Goal: Navigation & Orientation: Understand site structure

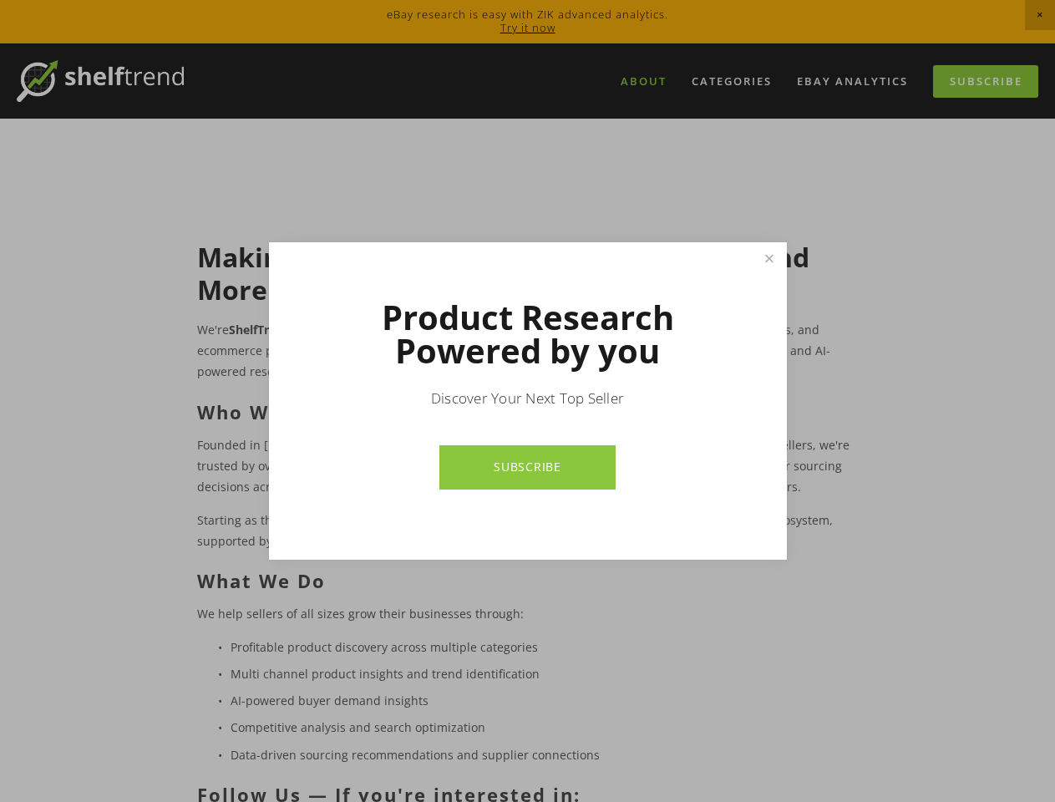
click at [527, 401] on p "Discover Your Next Top Seller" at bounding box center [527, 398] width 401 height 20
click at [768, 259] on link "Close" at bounding box center [768, 259] width 29 height 29
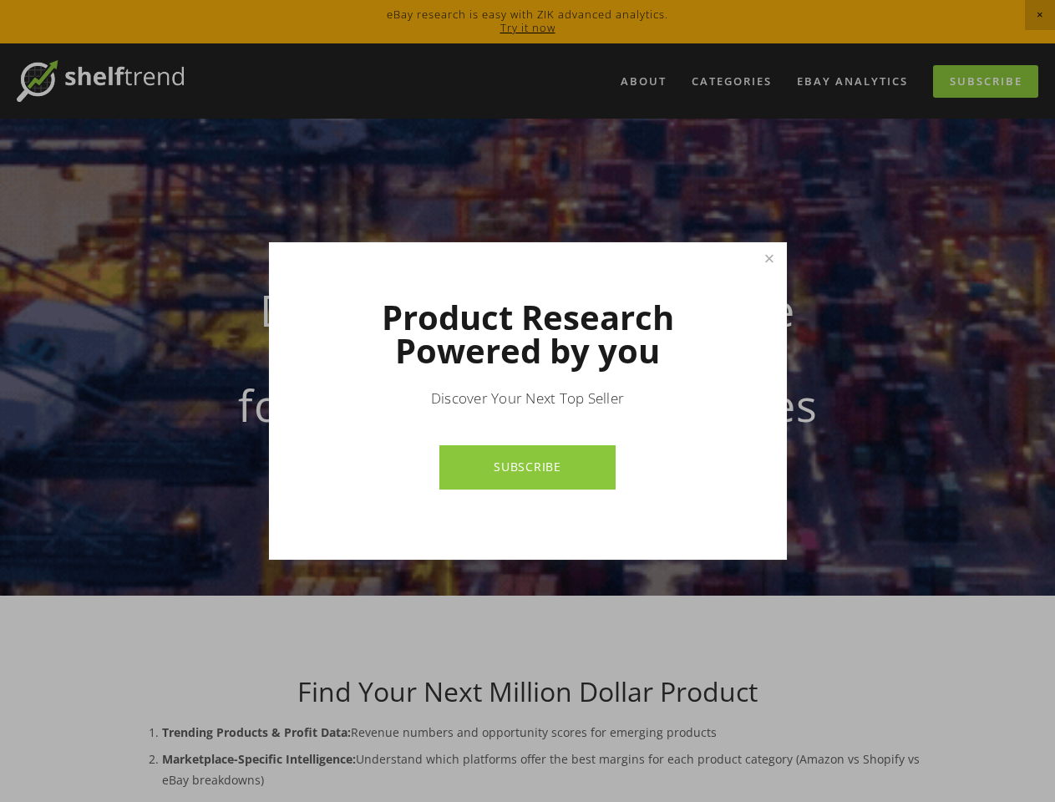
click at [527, 401] on p "Discover Your Next Top Seller" at bounding box center [527, 398] width 401 height 20
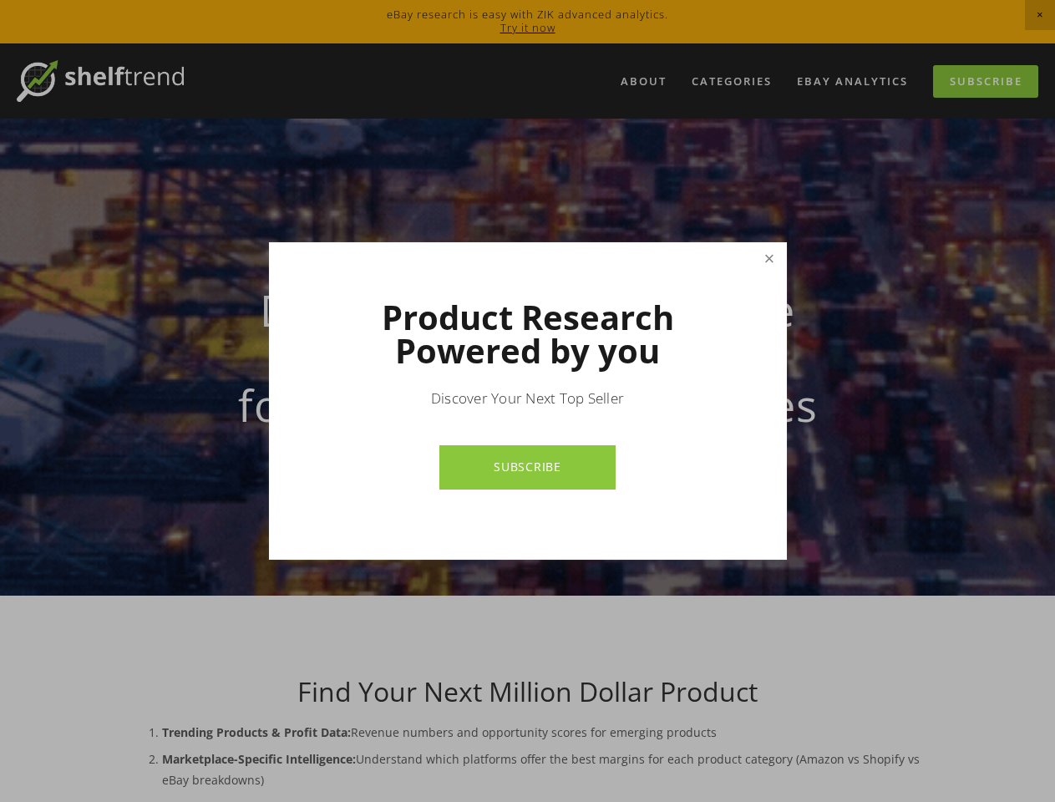
click at [768, 259] on link "Close" at bounding box center [768, 259] width 29 height 29
